Goal: Task Accomplishment & Management: Use online tool/utility

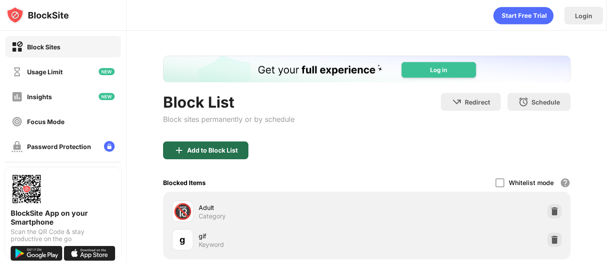
click at [196, 158] on div "Add to Block List" at bounding box center [205, 150] width 85 height 18
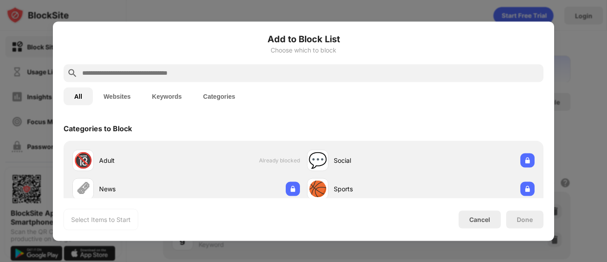
click at [166, 88] on button "Keywords" at bounding box center [166, 96] width 51 height 18
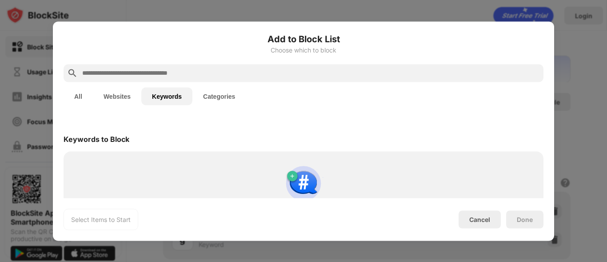
click at [166, 77] on input "text" at bounding box center [310, 73] width 459 height 11
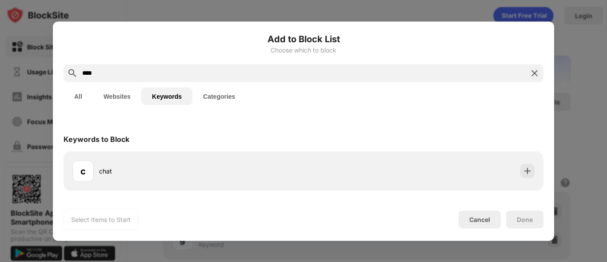
type input "****"
click at [283, 154] on div "c chat" at bounding box center [304, 170] width 480 height 39
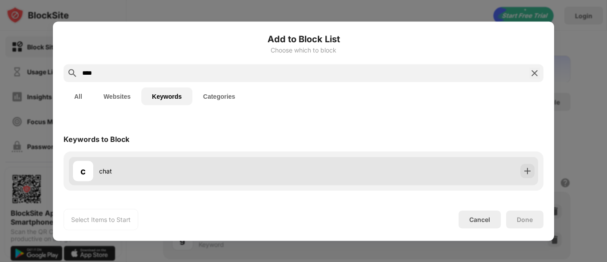
click at [313, 165] on div "c chat" at bounding box center [303, 170] width 469 height 28
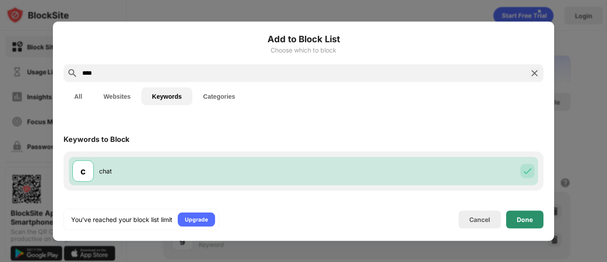
click at [525, 221] on div "Done" at bounding box center [525, 219] width 16 height 7
